Goal: Task Accomplishment & Management: Manage account settings

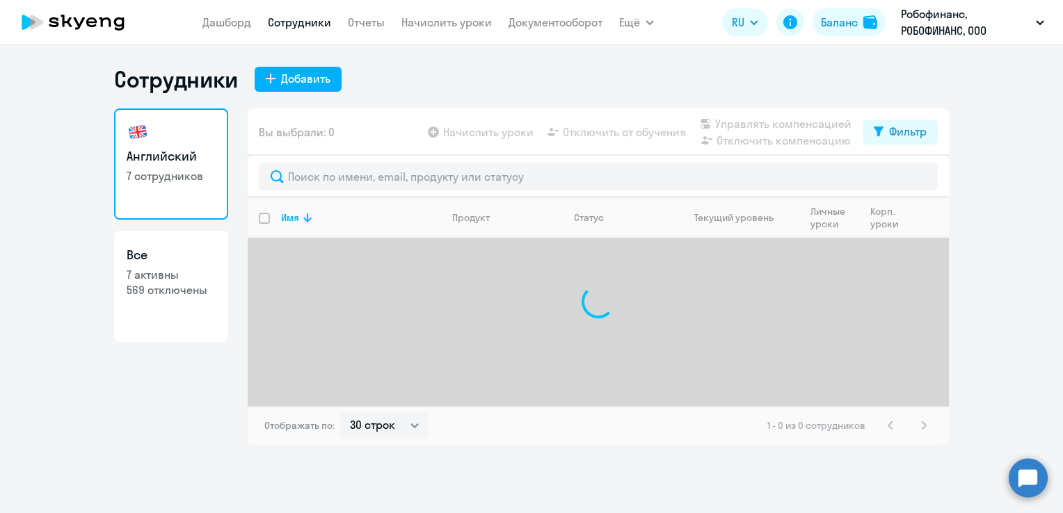
select select "30"
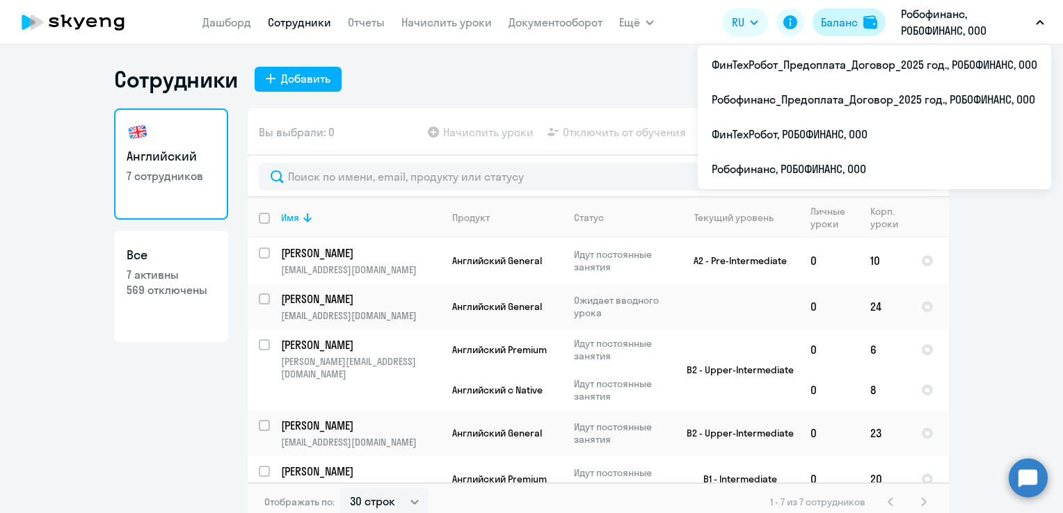
click at [835, 19] on div "Баланс" at bounding box center [839, 22] width 37 height 17
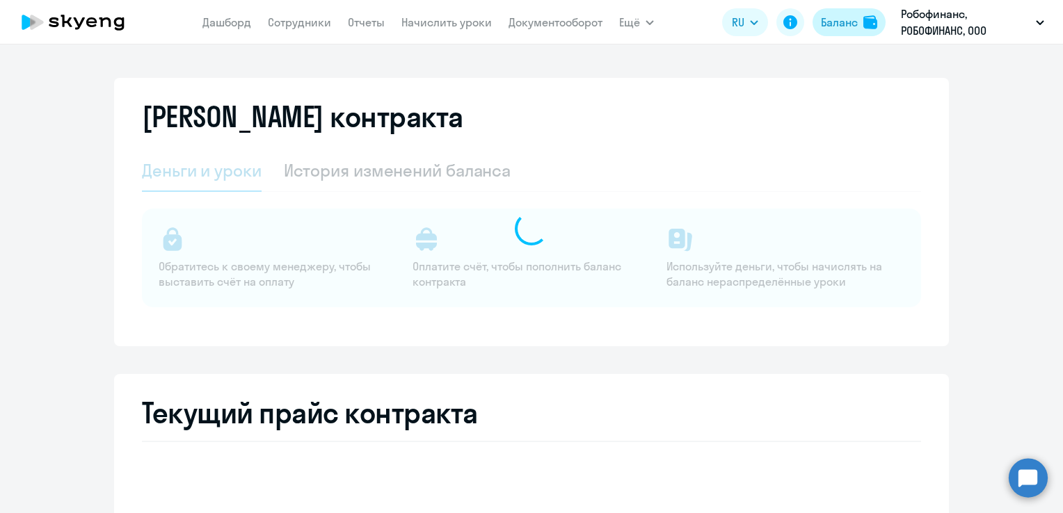
select select "english_adult_not_native_speaker"
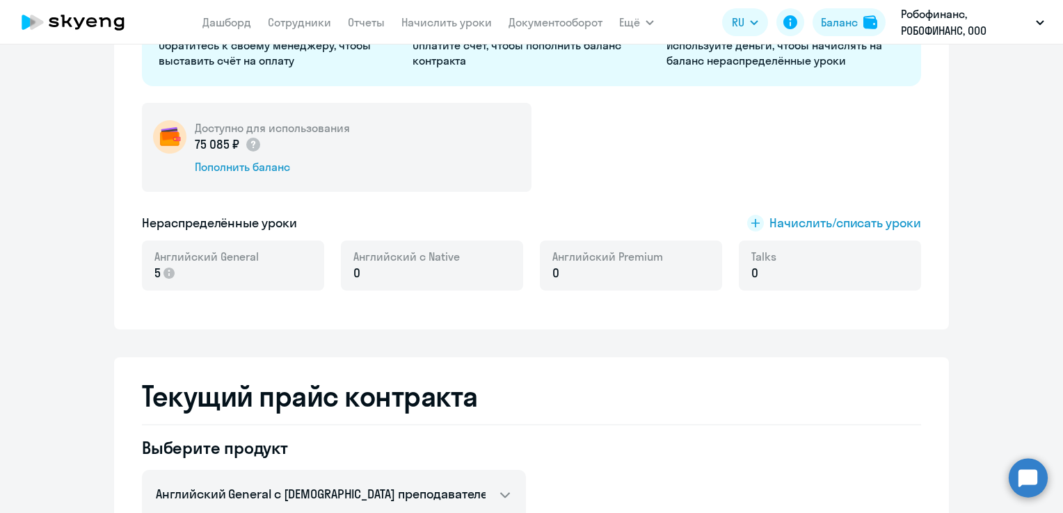
scroll to position [139, 0]
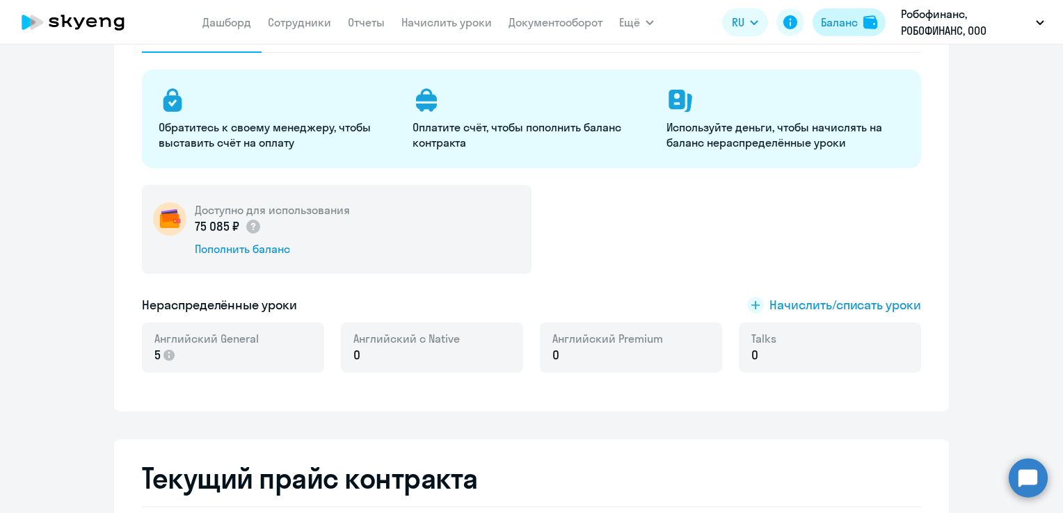
click at [833, 18] on div "Баланс" at bounding box center [839, 22] width 37 height 17
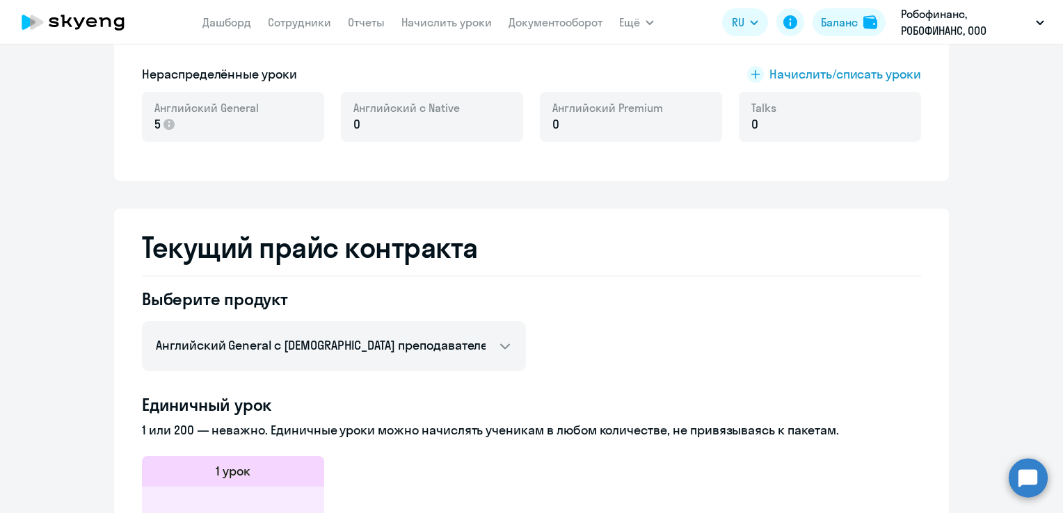
scroll to position [209, 0]
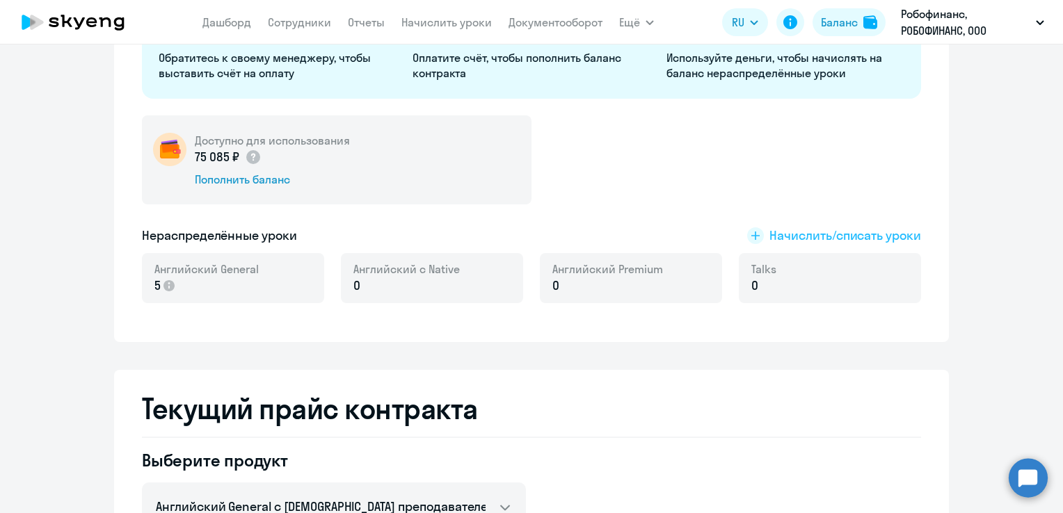
click at [800, 241] on span "Начислить/списать уроки" at bounding box center [845, 236] width 152 height 18
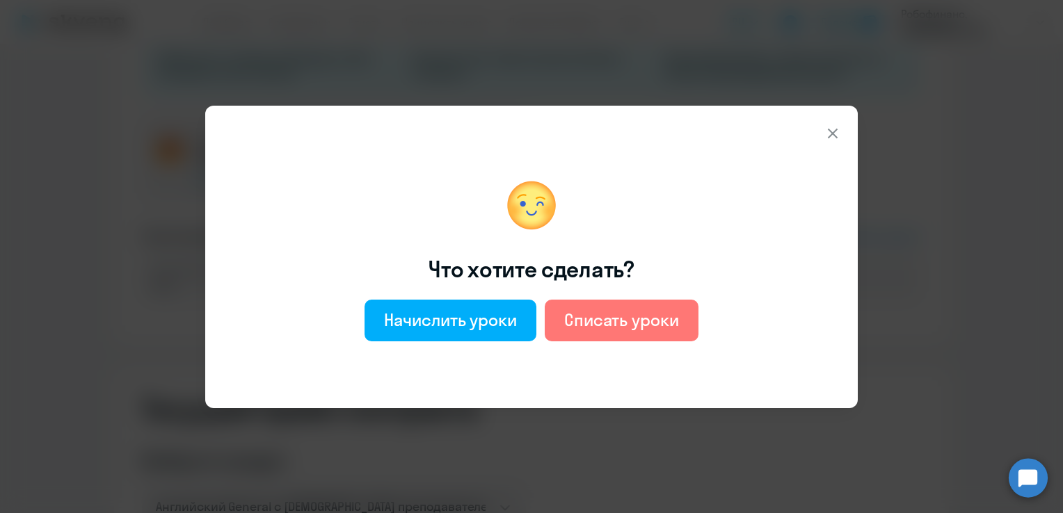
click at [832, 134] on icon at bounding box center [833, 133] width 10 height 10
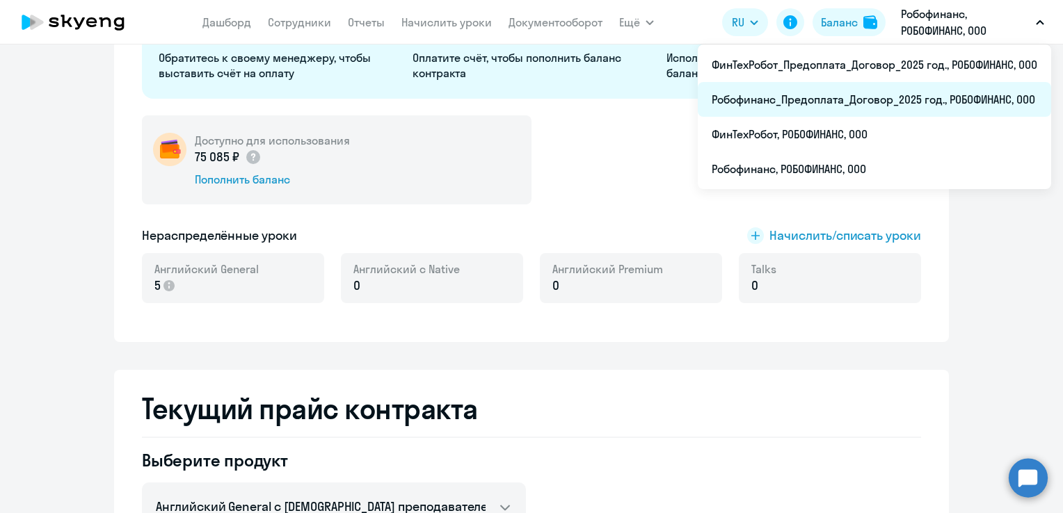
click at [888, 99] on li "Робофинанс_Предоплата_Договор_2025 год., РОБОФИНАНС, ООО" at bounding box center [874, 99] width 353 height 35
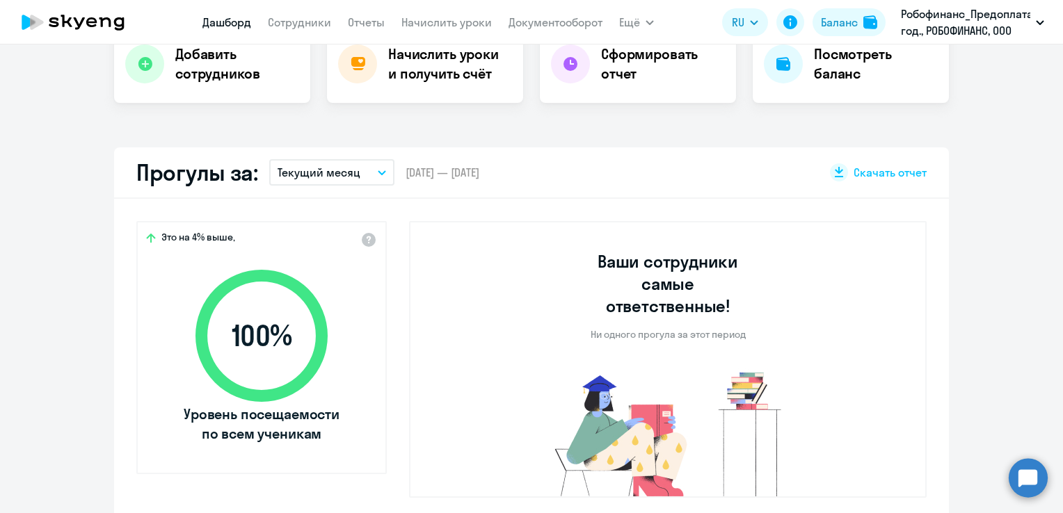
scroll to position [723, 0]
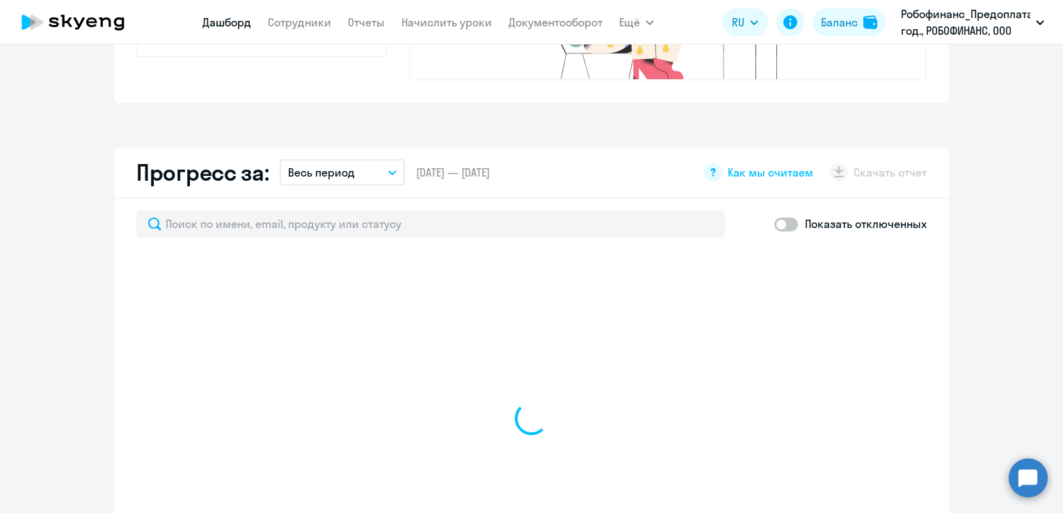
select select "30"
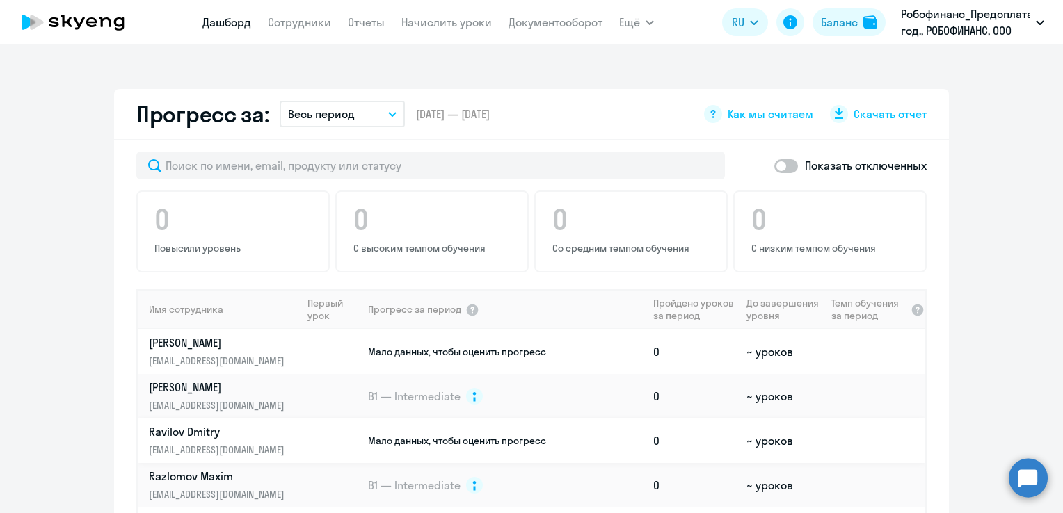
scroll to position [765, 0]
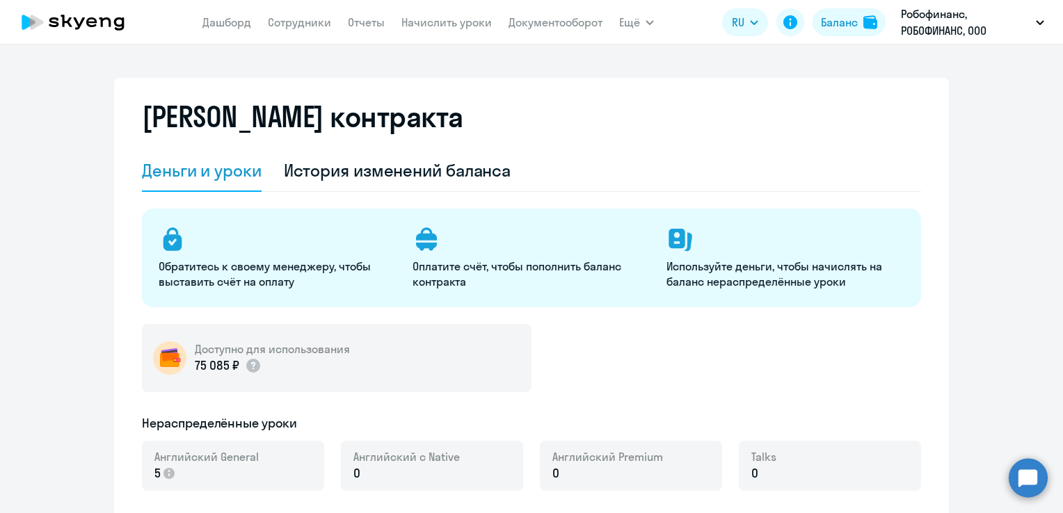
select select "english_adult_not_native_speaker"
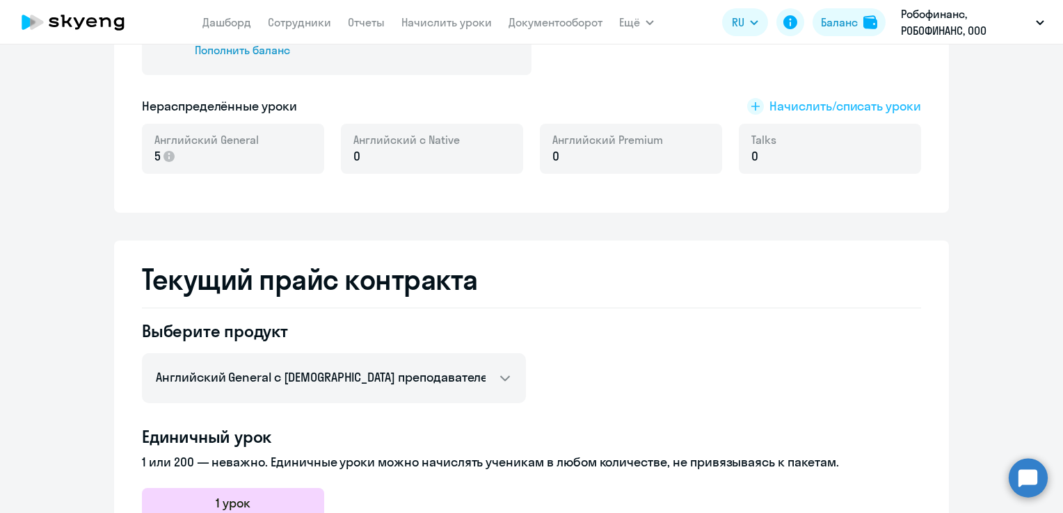
scroll to position [348, 0]
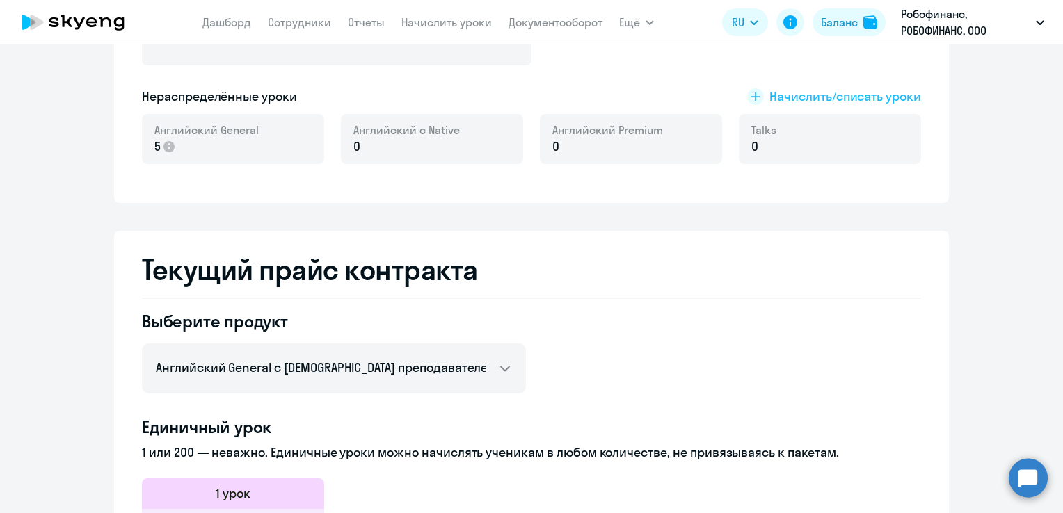
click at [862, 97] on span "Начислить/списать уроки" at bounding box center [845, 97] width 152 height 18
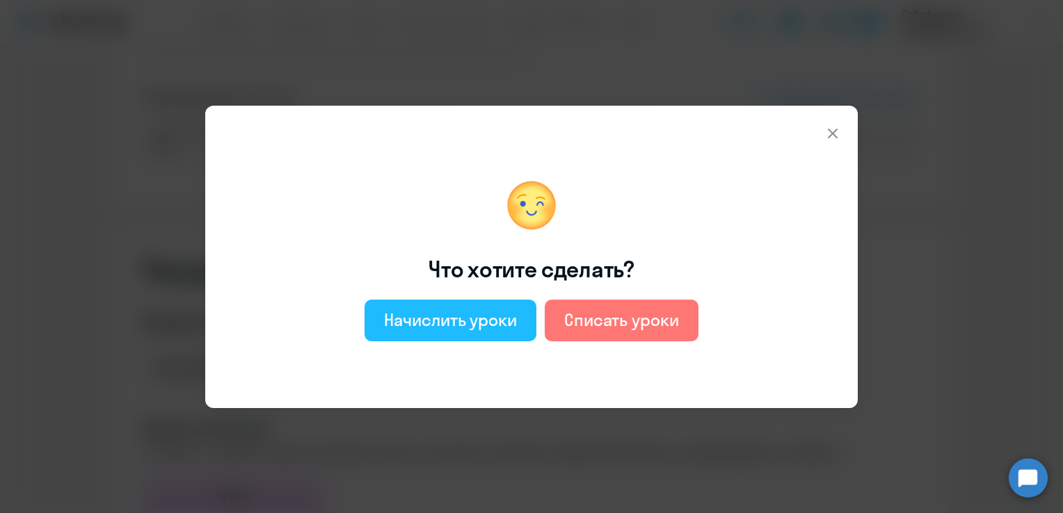
click at [458, 312] on div "Начислить уроки" at bounding box center [450, 320] width 133 height 22
select select "english_adult_not_native_speaker"
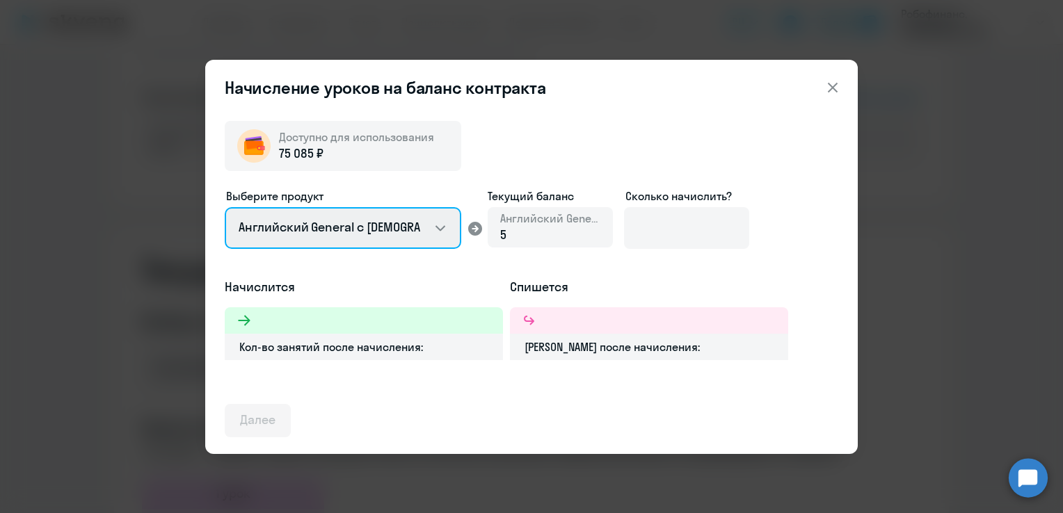
click at [415, 228] on select "Английский General с [DEMOGRAPHIC_DATA] преподавателем Английский General с [DE…" at bounding box center [343, 228] width 236 height 42
click at [448, 226] on select "Английский General с [DEMOGRAPHIC_DATA] преподавателем Английский General с [DE…" at bounding box center [343, 228] width 236 height 42
click at [225, 207] on select "Английский General с [DEMOGRAPHIC_DATA] преподавателем Английский General с [DE…" at bounding box center [343, 228] width 236 height 42
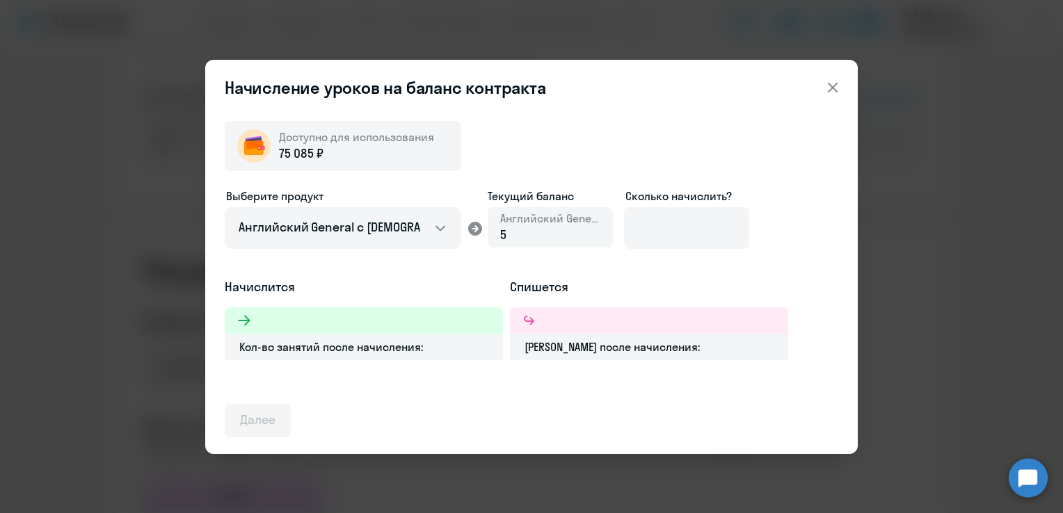
drag, startPoint x: 420, startPoint y: 249, endPoint x: 423, endPoint y: 260, distance: 11.5
click at [397, 269] on div "Выберите продукт Английский General с русскоговорящим преподавателем Английский…" at bounding box center [531, 233] width 613 height 90
click at [643, 231] on input at bounding box center [686, 228] width 125 height 42
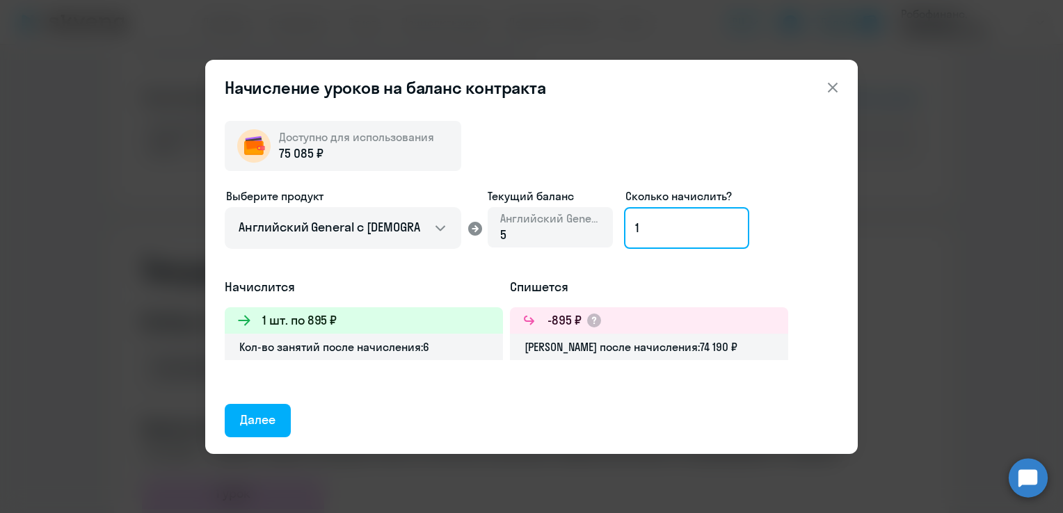
type input "1"
click at [828, 90] on icon at bounding box center [832, 87] width 17 height 17
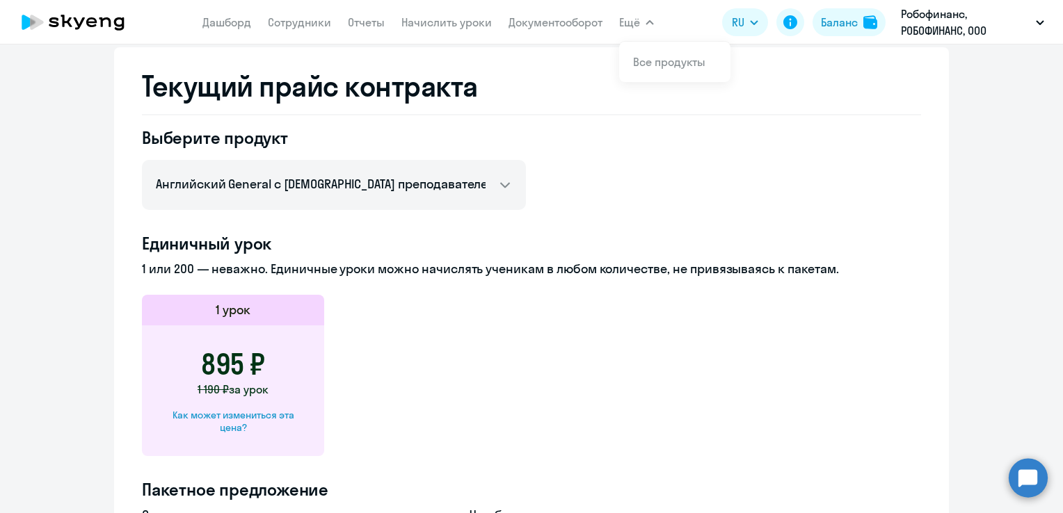
scroll to position [497, 0]
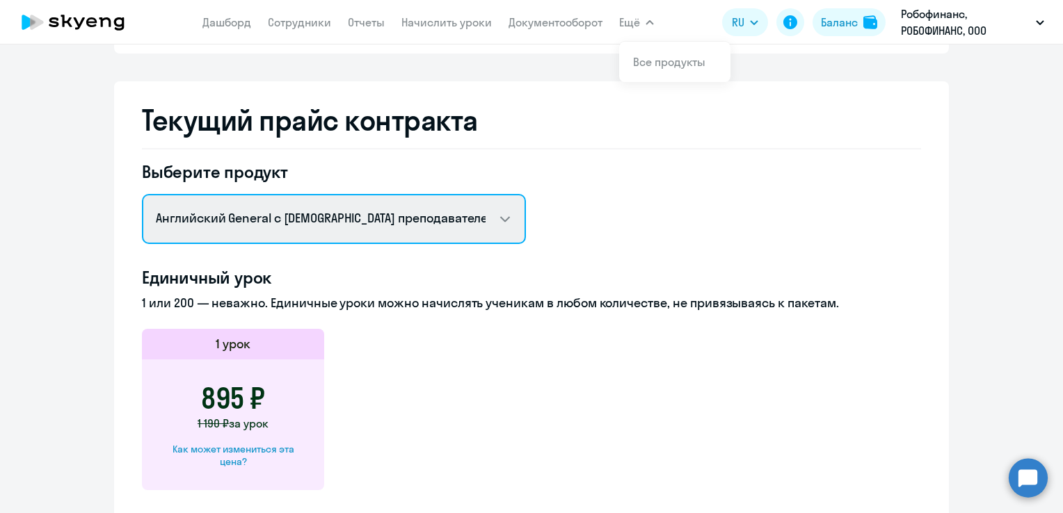
click at [413, 212] on select "Английский General с русскоговорящим преподавателем Английский General с [DEMOG…" at bounding box center [334, 219] width 384 height 50
select select "english_adult_not_native_speaker_premium"
click at [142, 194] on select "Английский General с русскоговорящим преподавателем Английский General с [DEMOG…" at bounding box center [334, 219] width 384 height 50
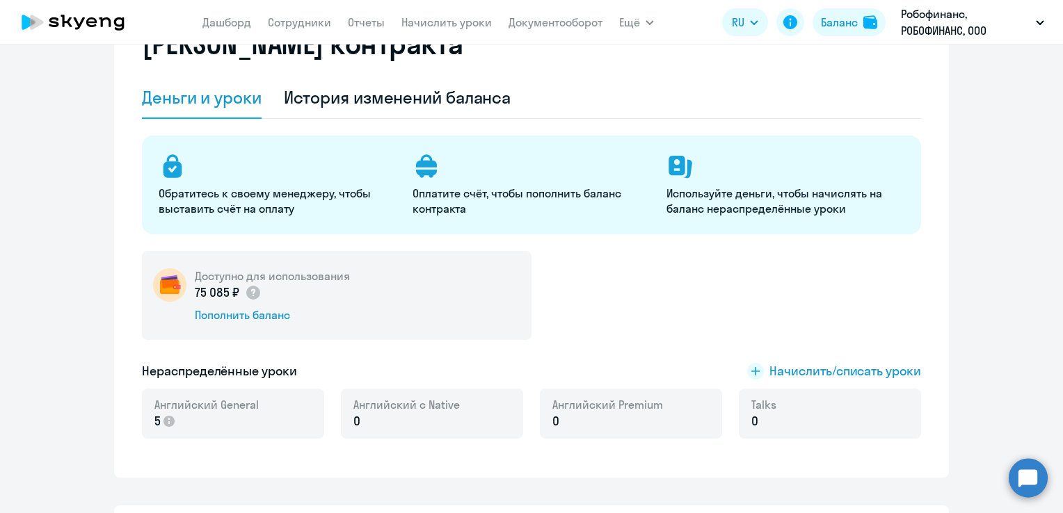
scroll to position [0, 0]
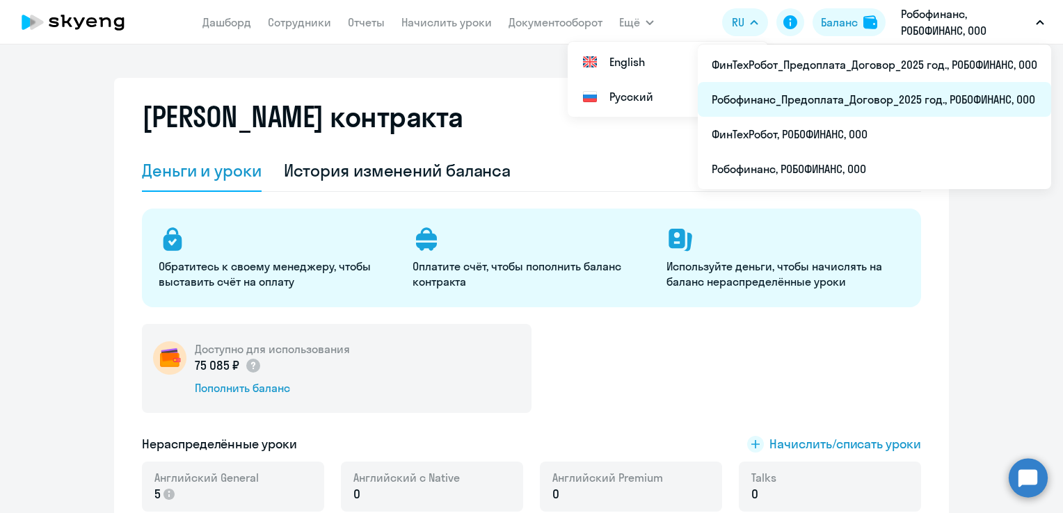
click at [931, 96] on li "Робофинанс_Предоплата_Договор_2025 год., РОБОФИНАНС, ООО" at bounding box center [874, 99] width 353 height 35
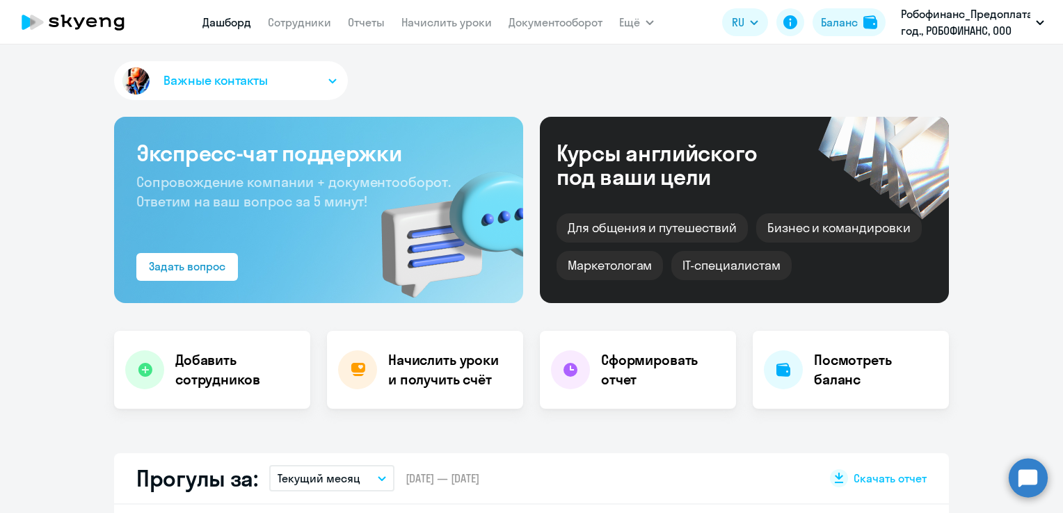
select select "30"
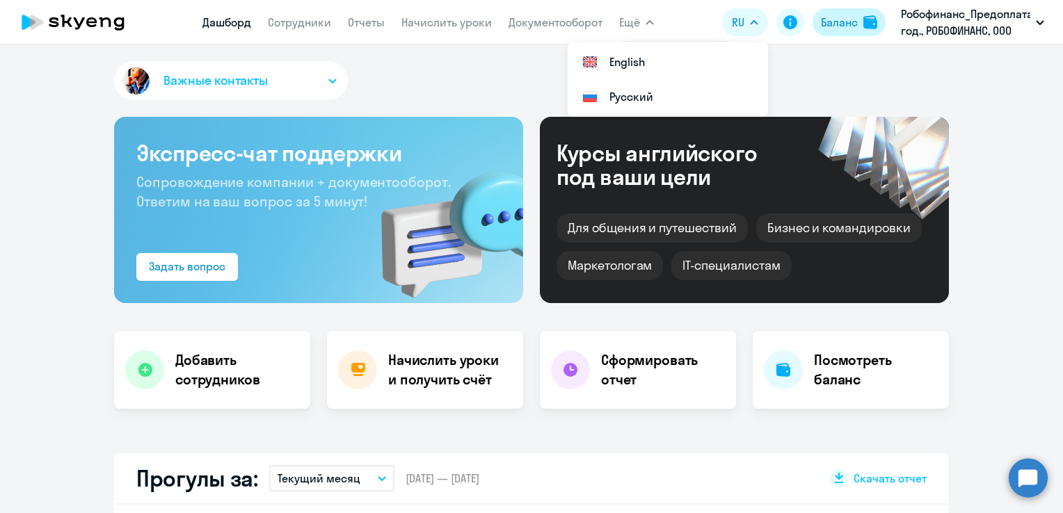
click at [834, 29] on div "Баланс" at bounding box center [839, 22] width 37 height 17
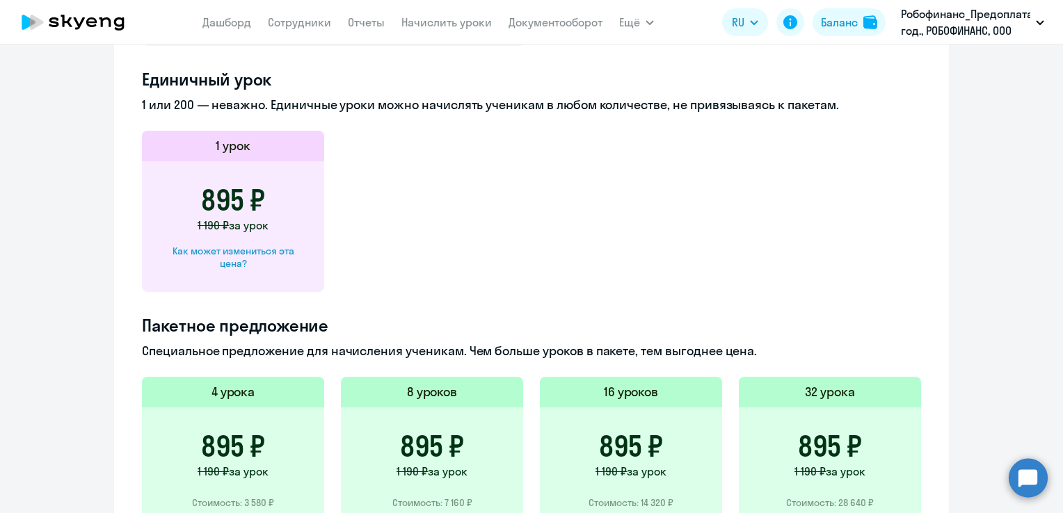
scroll to position [556, 0]
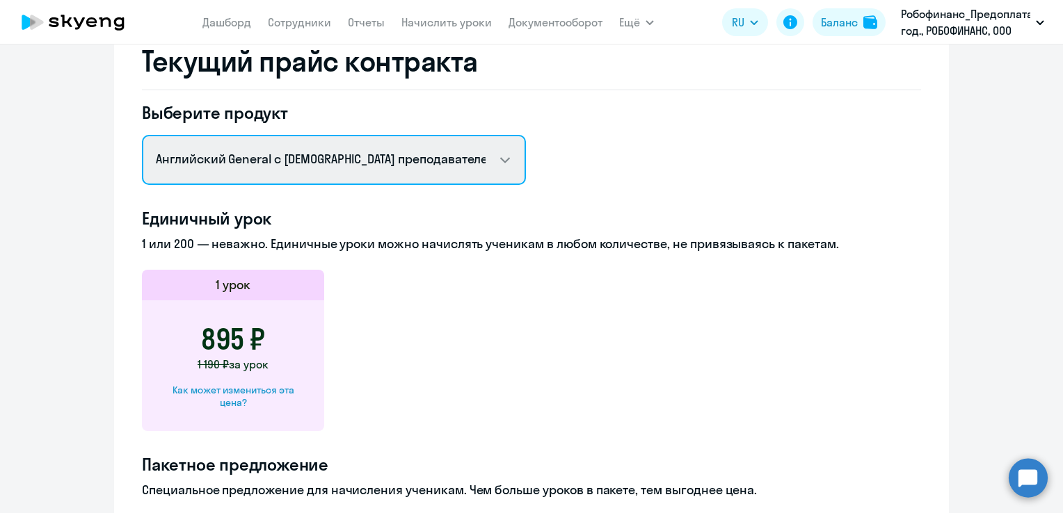
click at [300, 147] on select "Английский General с русскоговорящим преподавателем Английский General с [DEMOG…" at bounding box center [334, 160] width 384 height 50
select select "english_adult_not_native_speaker_premium"
click at [142, 135] on select "Английский General с русскоговорящим преподавателем Английский General с [DEMOG…" at bounding box center [334, 160] width 384 height 50
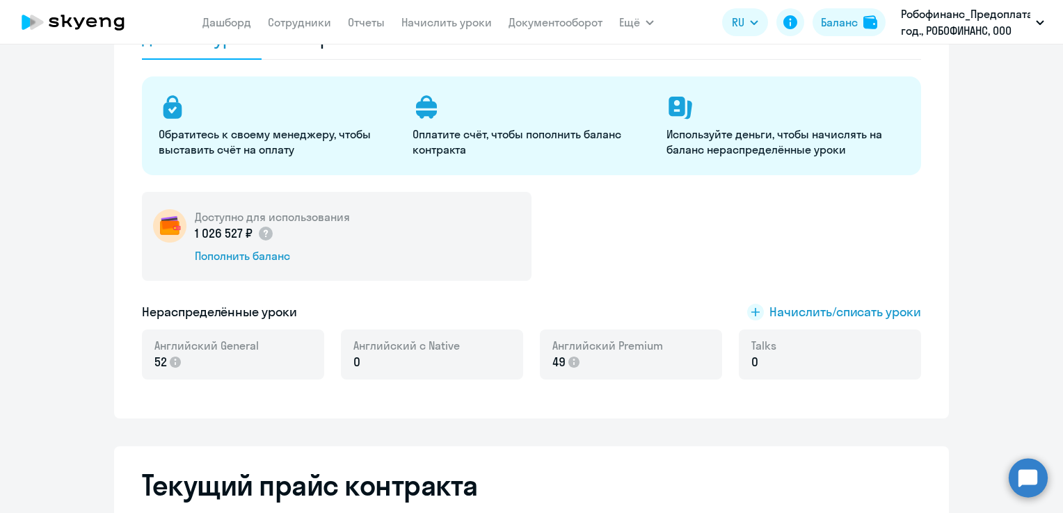
scroll to position [0, 0]
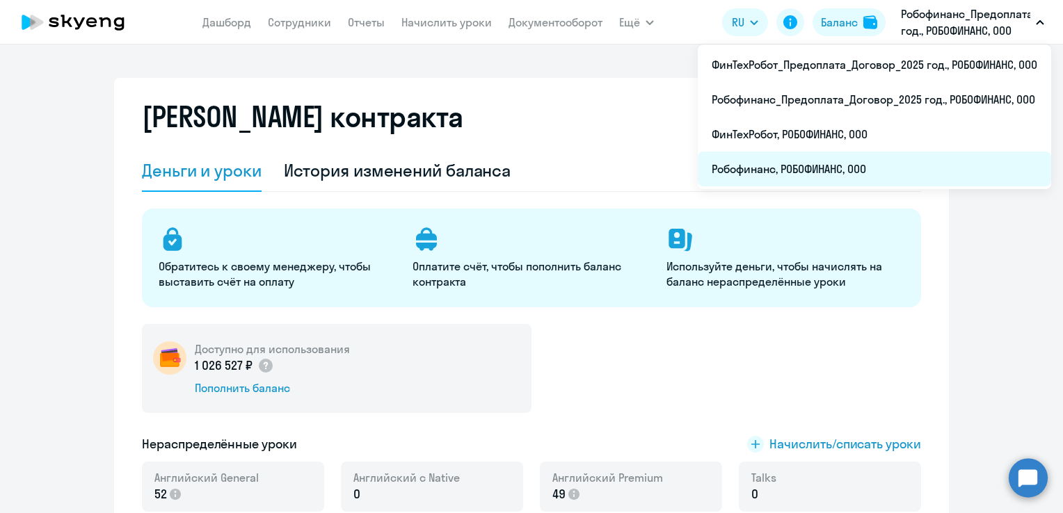
click at [887, 160] on li "Робофинанс, РОБОФИНАНС, ООО" at bounding box center [874, 169] width 353 height 35
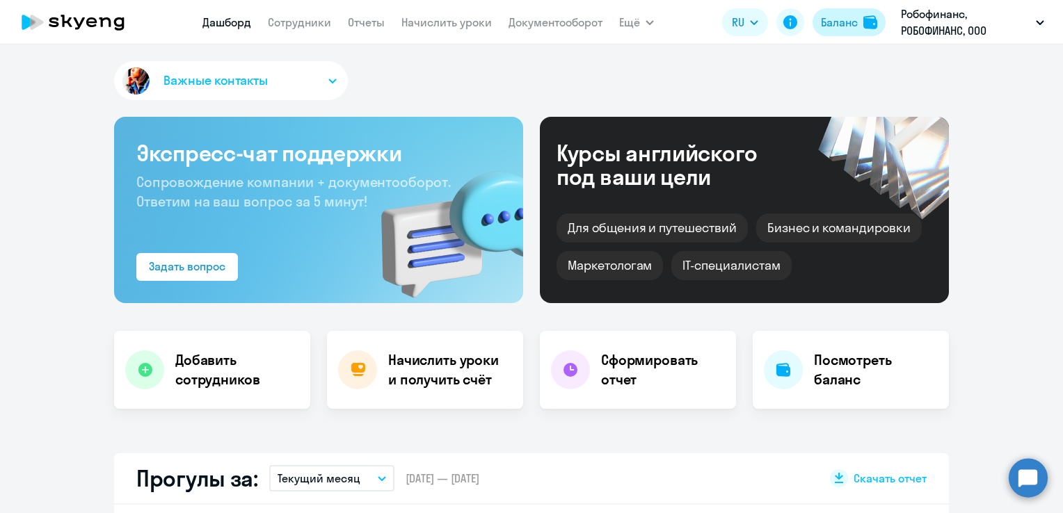
click at [840, 29] on div "Баланс" at bounding box center [839, 22] width 37 height 17
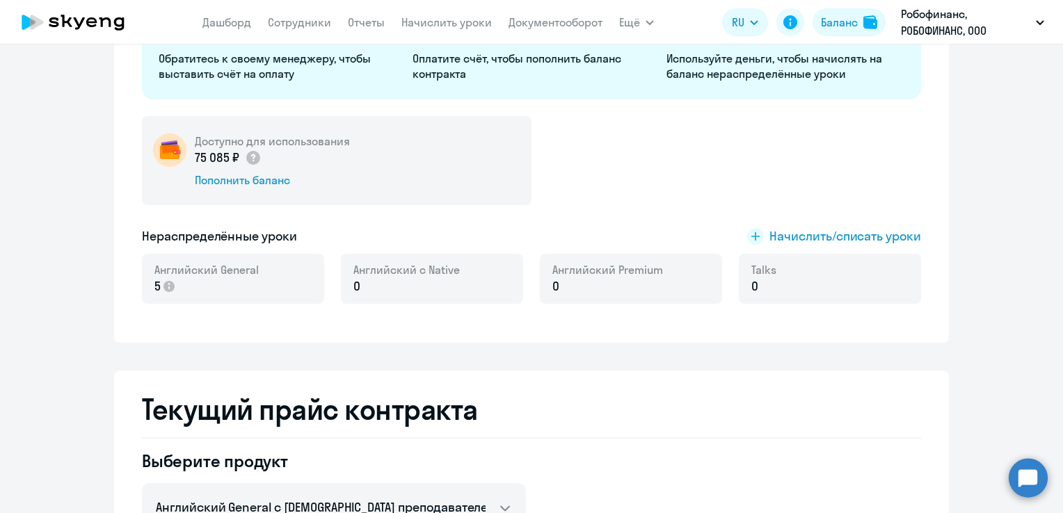
scroll to position [209, 0]
click at [271, 182] on div "Пополнить баланс" at bounding box center [272, 179] width 155 height 15
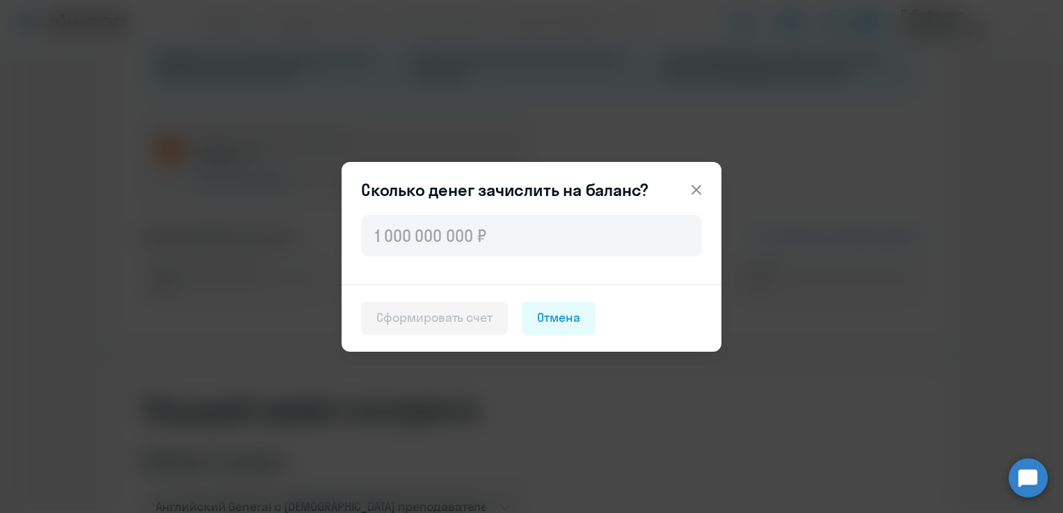
click at [689, 184] on icon at bounding box center [696, 190] width 17 height 17
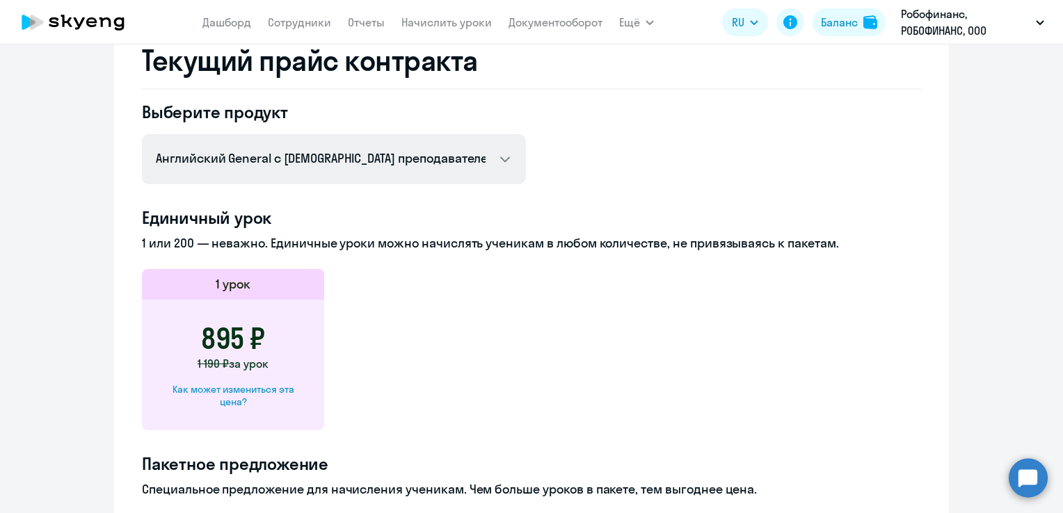
scroll to position [556, 0]
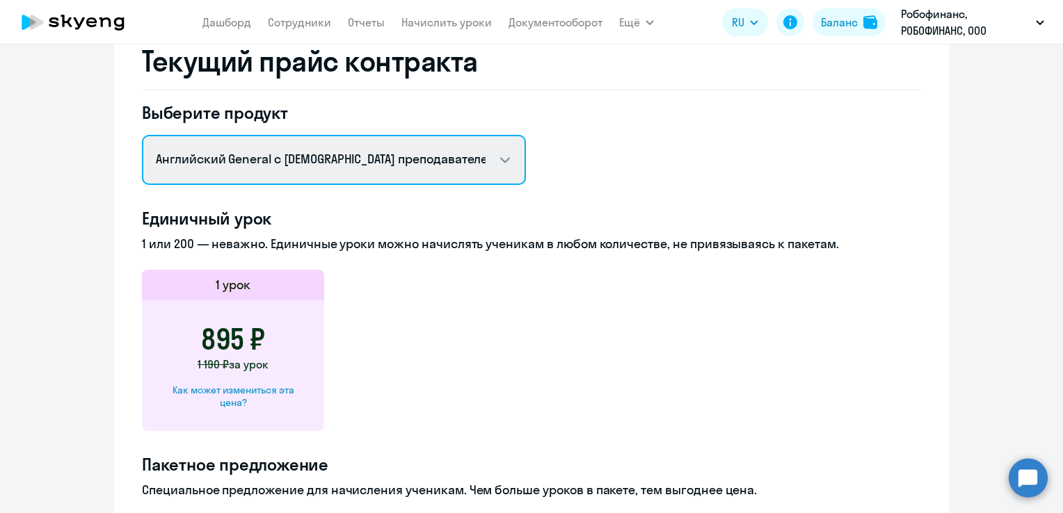
click at [412, 163] on select "Английский General с русскоговорящим преподавателем Английский General с [DEMOG…" at bounding box center [334, 160] width 384 height 50
select select "english_adult_not_native_speaker_premium"
click at [142, 135] on select "Английский General с русскоговорящим преподавателем Английский General с [DEMOG…" at bounding box center [334, 160] width 384 height 50
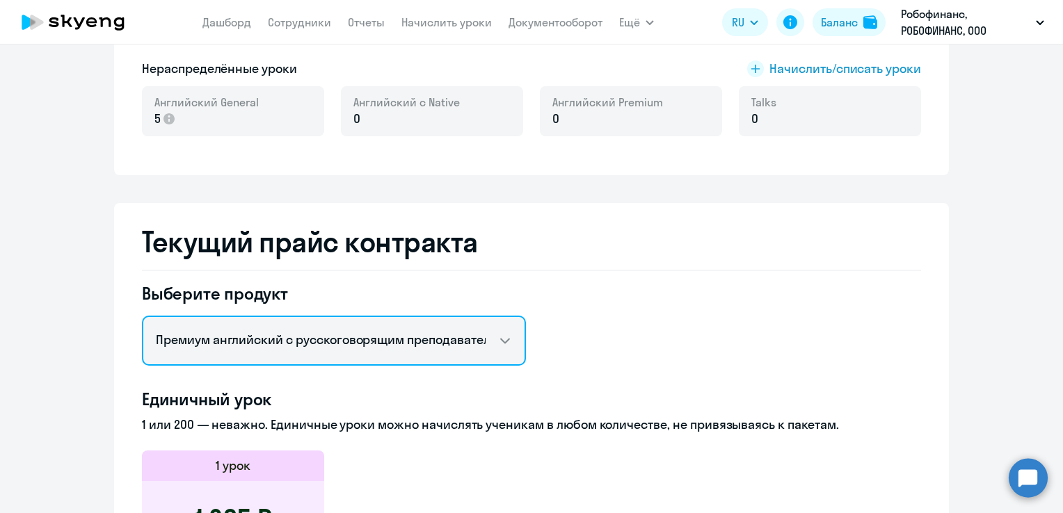
scroll to position [348, 0]
